Goal: Task Accomplishment & Management: Manage account settings

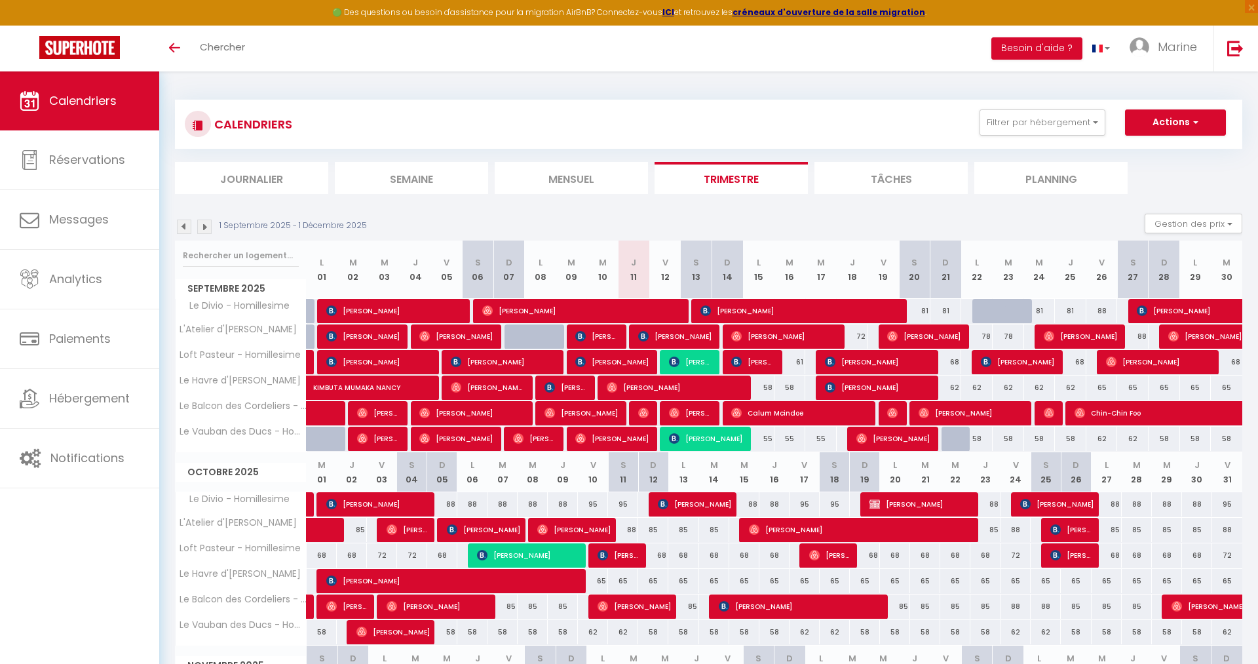
click at [694, 362] on span "[PERSON_NAME]" at bounding box center [690, 361] width 42 height 25
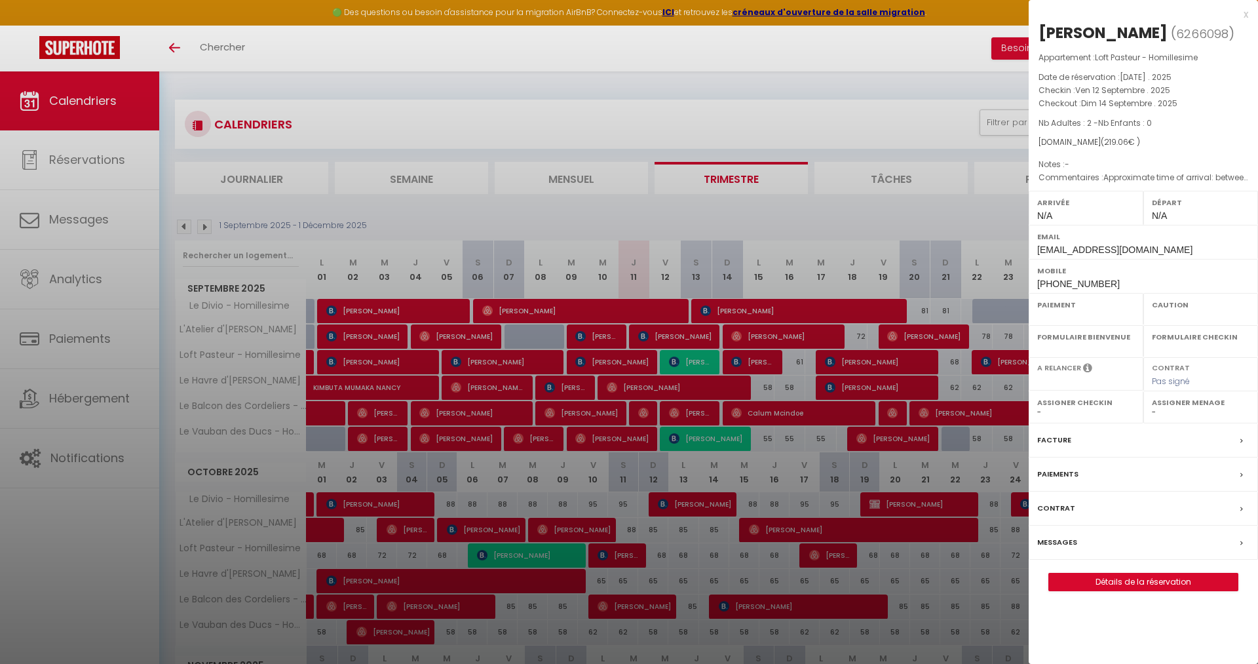
select select "OK"
select select "KO"
select select "0"
select select "1"
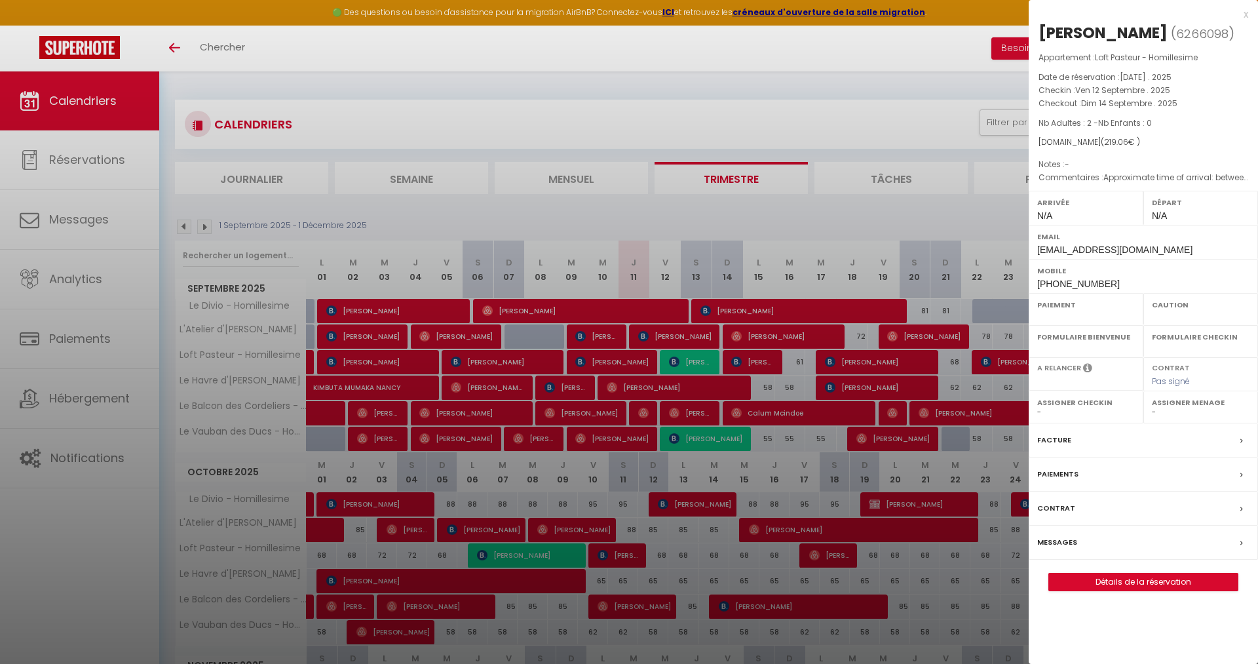
select select
select select "36675"
drag, startPoint x: 1147, startPoint y: 29, endPoint x: 1083, endPoint y: 31, distance: 64.2
click at [1083, 31] on div "[PERSON_NAME]" at bounding box center [1102, 32] width 129 height 21
copy div "Vonnak"
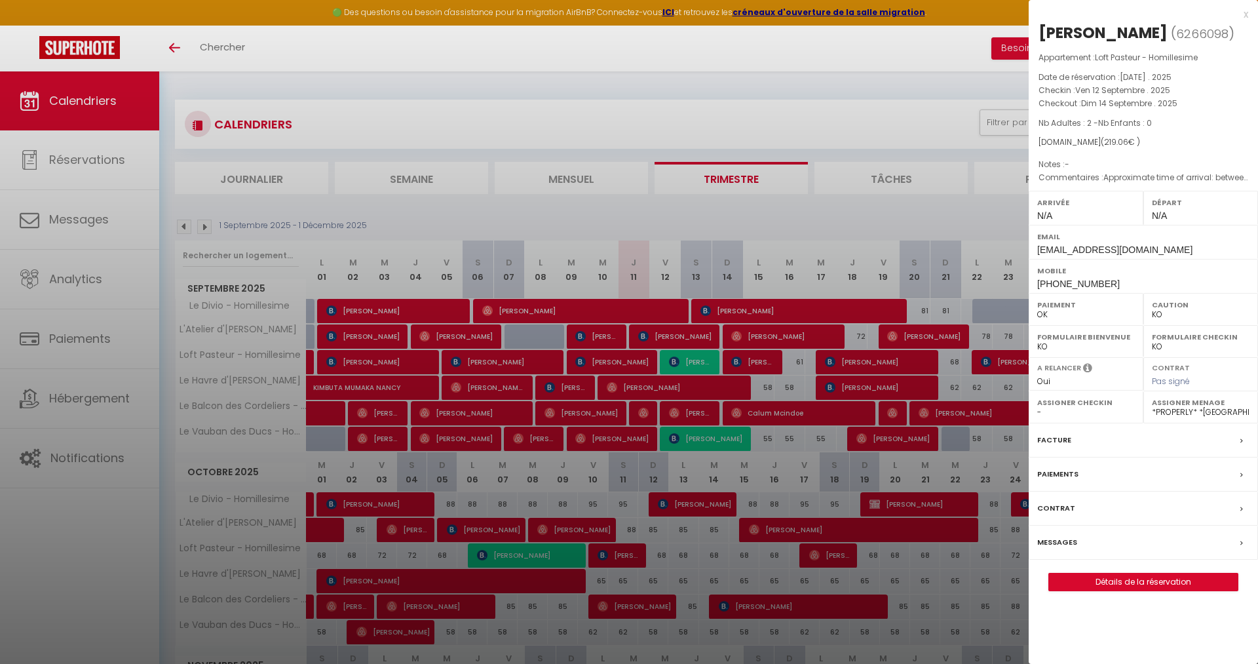
click at [676, 217] on div at bounding box center [629, 332] width 1258 height 664
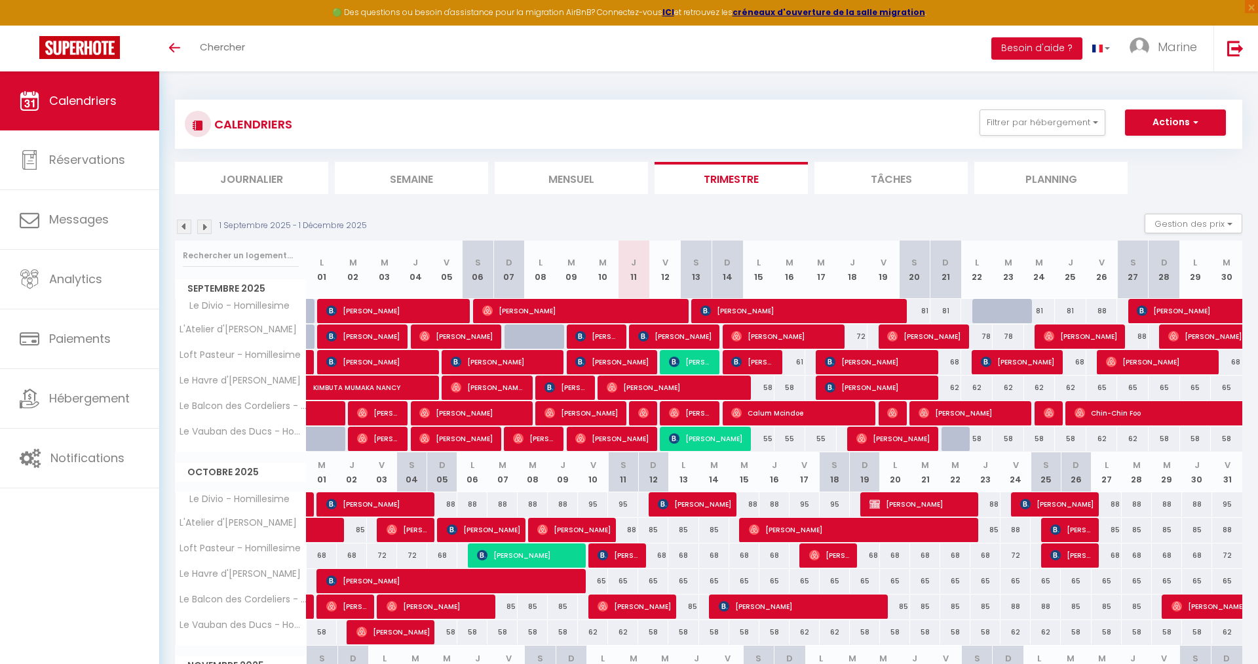
click at [685, 362] on span "[PERSON_NAME]" at bounding box center [690, 361] width 42 height 25
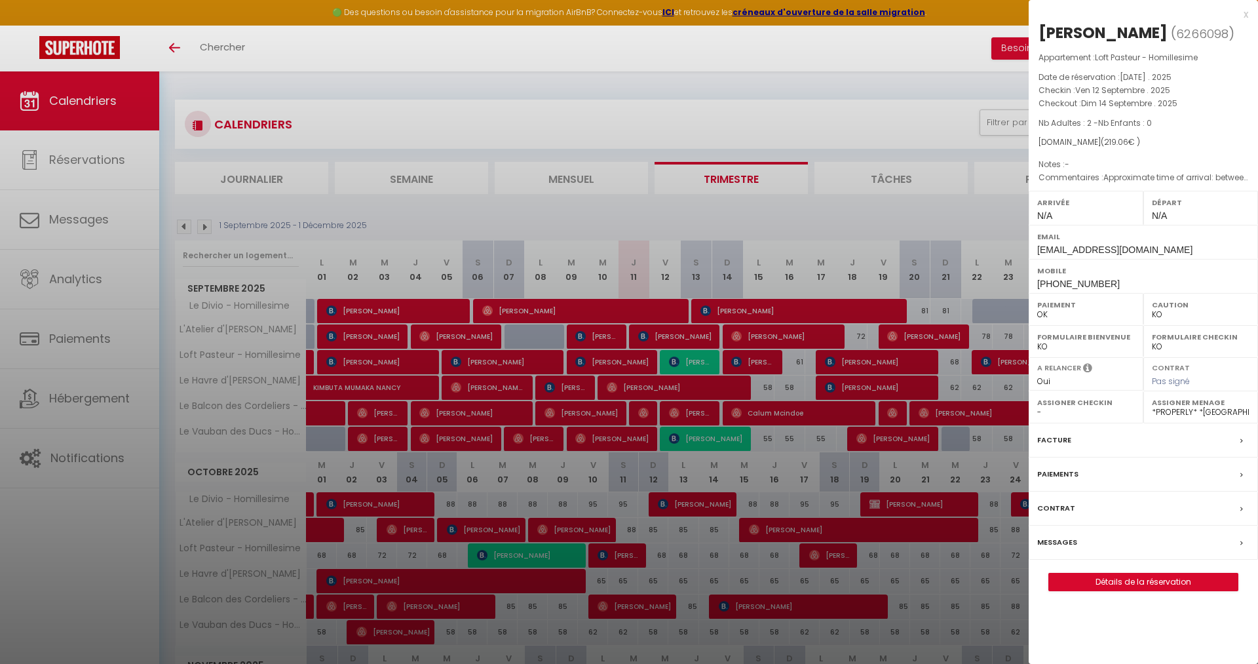
click at [1159, 313] on select "OK KO" at bounding box center [1201, 315] width 98 height 12
click option "OK" at bounding box center [0, 0] width 0 height 0
click at [700, 204] on div at bounding box center [629, 332] width 1258 height 664
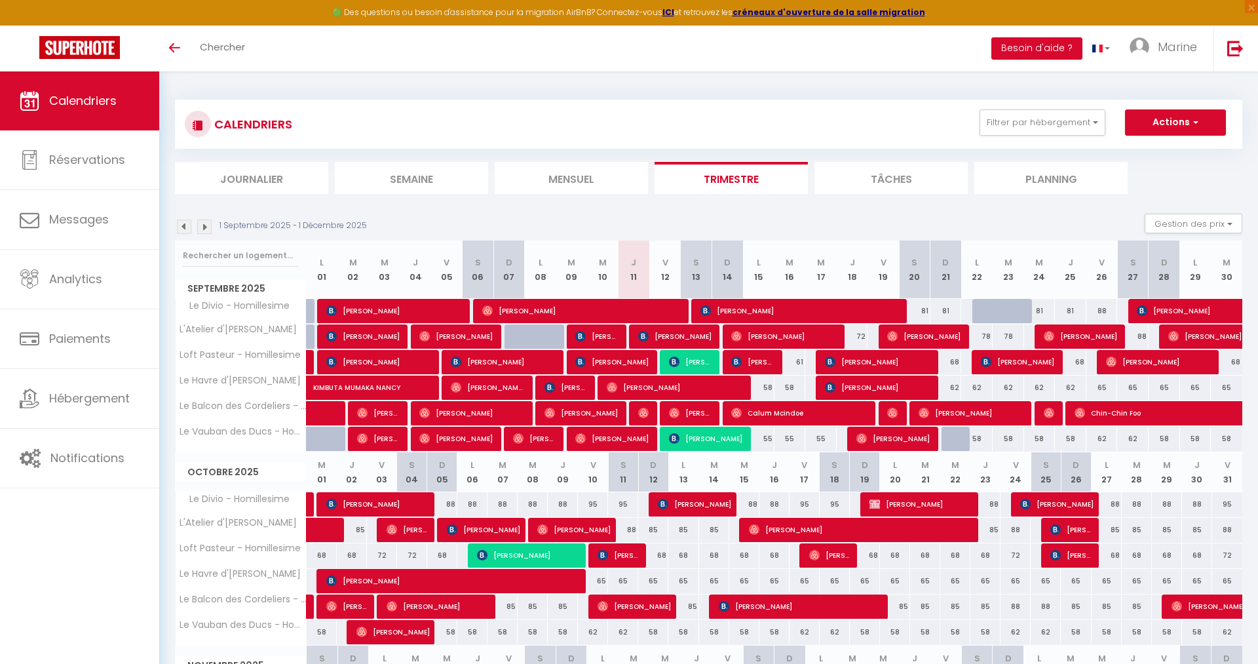
click at [699, 440] on span "[PERSON_NAME]" at bounding box center [705, 438] width 73 height 25
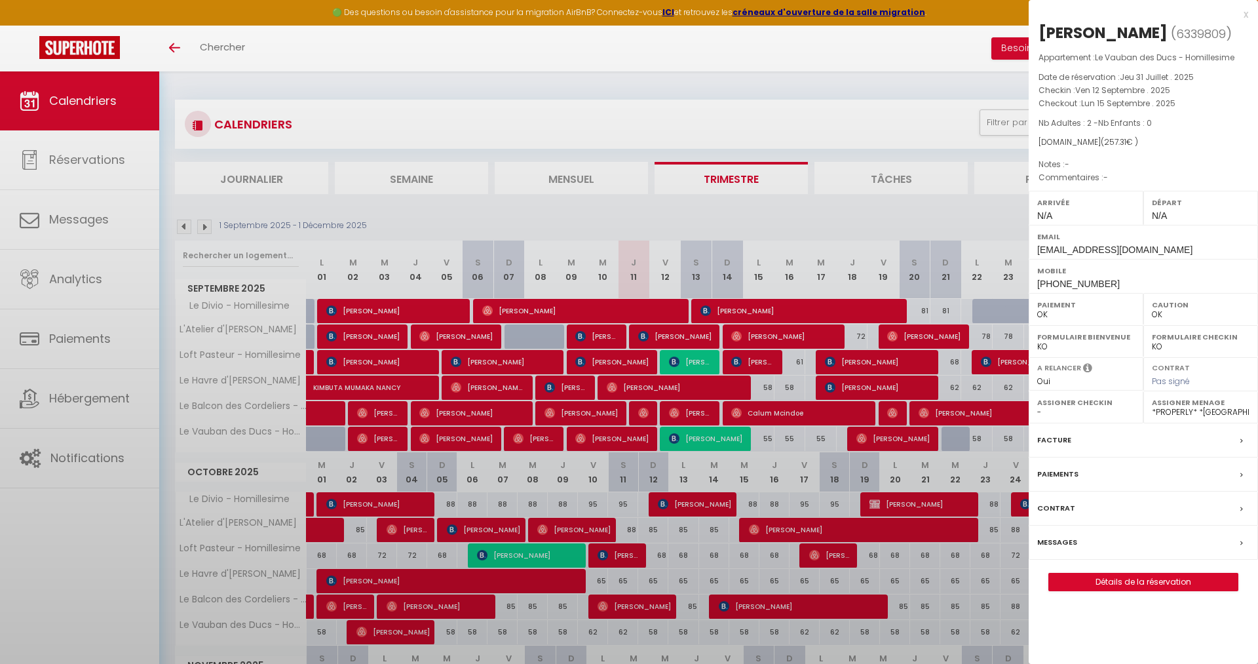
select select "KO"
select select
